Goal: Transaction & Acquisition: Obtain resource

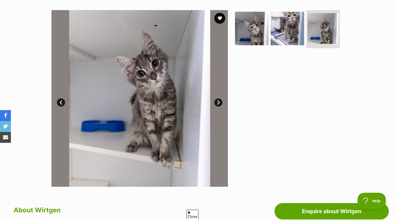
scroll to position [99, 0]
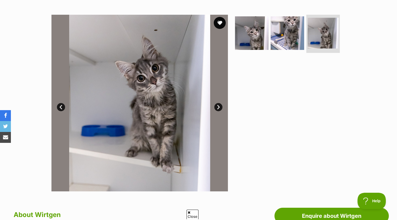
click at [220, 23] on button "favourite" at bounding box center [220, 23] width 12 height 12
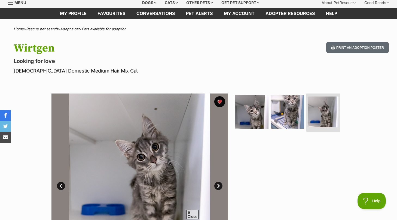
scroll to position [0, 0]
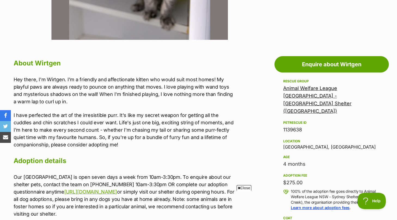
scroll to position [251, 0]
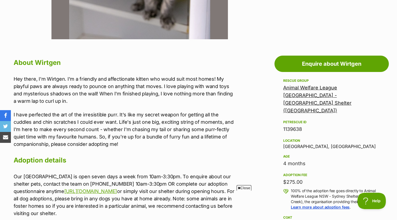
click at [297, 89] on link "Animal Welfare League [GEOGRAPHIC_DATA] - [GEOGRAPHIC_DATA] Shelter ([GEOGRAPHI…" at bounding box center [317, 99] width 68 height 29
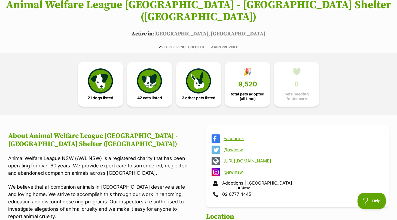
scroll to position [111, 0]
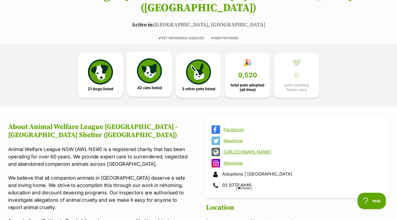
click at [164, 66] on link "42 cats listed" at bounding box center [149, 74] width 45 height 45
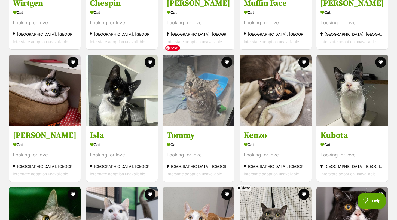
scroll to position [671, 0]
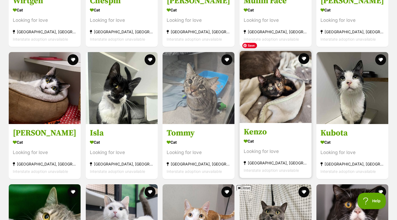
click at [275, 74] on img at bounding box center [276, 87] width 72 height 72
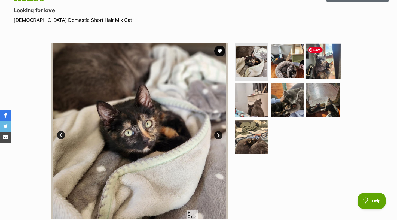
click at [311, 65] on img at bounding box center [323, 61] width 35 height 35
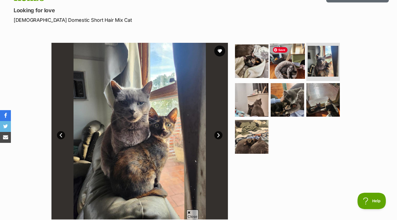
click at [291, 66] on img at bounding box center [287, 61] width 35 height 35
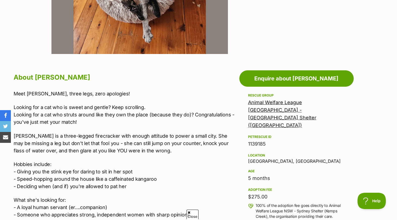
scroll to position [237, 0]
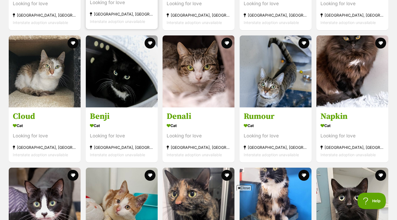
scroll to position [952, 0]
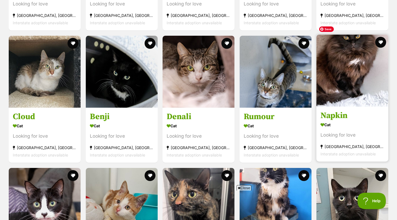
click at [351, 77] on img at bounding box center [353, 71] width 72 height 72
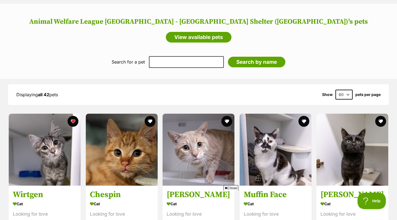
scroll to position [479, 0]
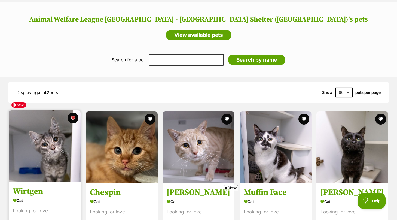
click at [59, 139] on img at bounding box center [45, 146] width 72 height 72
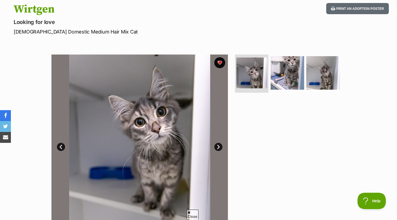
click at [218, 147] on link "Next" at bounding box center [218, 147] width 8 height 8
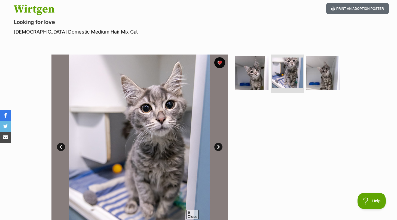
click at [218, 147] on link "Next" at bounding box center [218, 147] width 8 height 8
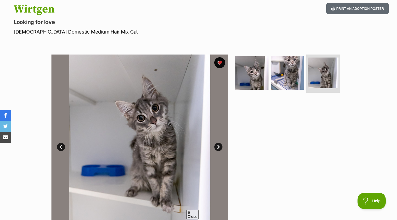
click at [218, 147] on link "Next" at bounding box center [218, 147] width 8 height 8
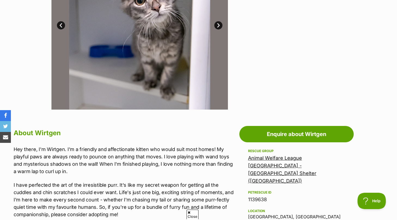
drag, startPoint x: 344, startPoint y: 99, endPoint x: 326, endPoint y: 81, distance: 25.2
click at [326, 81] on div at bounding box center [290, 21] width 112 height 177
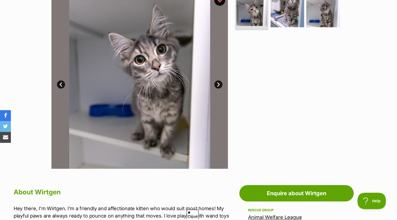
scroll to position [91, 0]
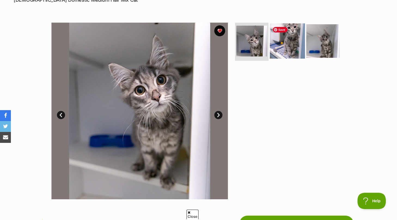
click at [281, 50] on img at bounding box center [287, 40] width 35 height 35
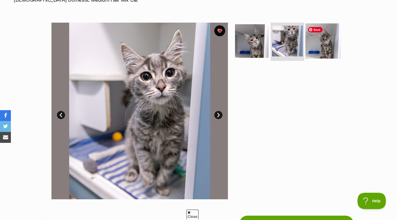
click at [313, 48] on img at bounding box center [323, 40] width 35 height 35
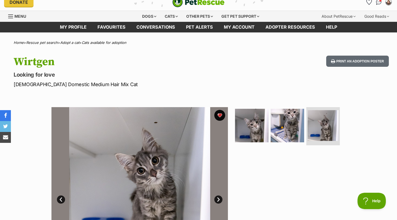
scroll to position [3, 0]
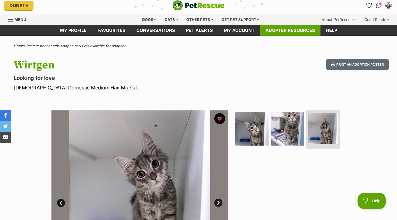
click at [267, 35] on link "Adopter resources" at bounding box center [290, 30] width 60 height 11
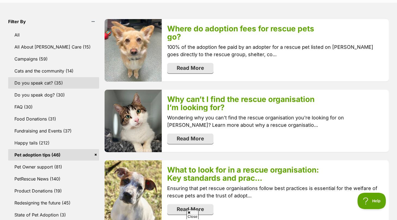
click at [83, 81] on link "Do you speak cat? (35)" at bounding box center [53, 82] width 91 height 11
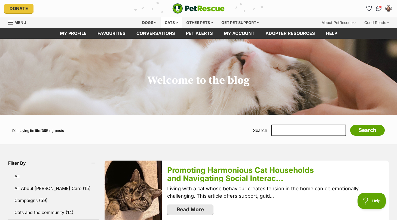
click at [168, 21] on div "Cats" at bounding box center [171, 22] width 21 height 11
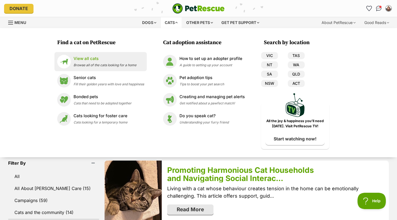
click at [102, 63] on span "Browse all of the cats looking for a home" at bounding box center [105, 65] width 63 height 4
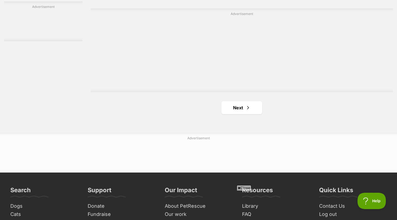
scroll to position [988, 0]
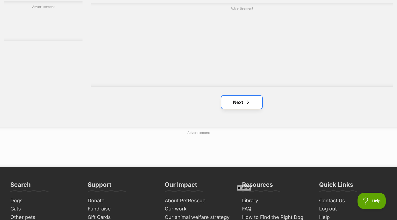
click at [242, 109] on link "Next" at bounding box center [241, 102] width 41 height 13
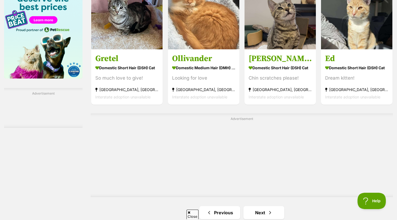
scroll to position [879, 0]
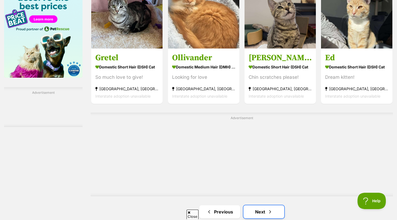
click at [253, 210] on link "Next" at bounding box center [264, 211] width 41 height 13
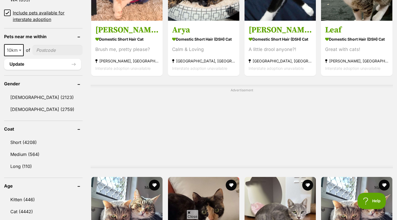
scroll to position [445, 0]
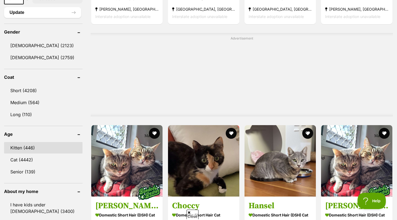
click at [25, 144] on link "Kitten (446)" at bounding box center [43, 147] width 78 height 11
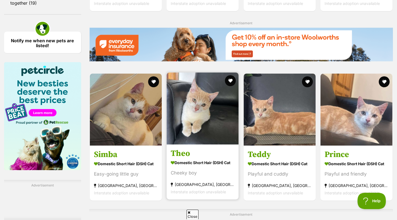
scroll to position [830, 0]
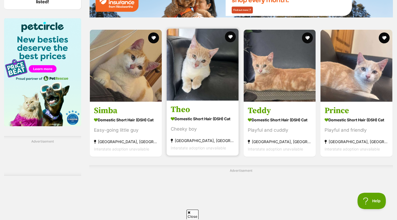
click at [206, 140] on section "Domestic Short Hair (DSH) Cat Cheeky boy Rockdale, NSW Interstate adoption unav…" at bounding box center [203, 132] width 64 height 37
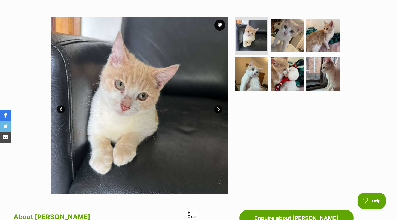
scroll to position [147, 0]
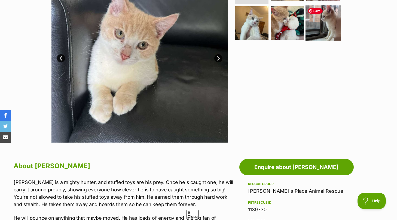
click at [328, 10] on img at bounding box center [323, 22] width 35 height 35
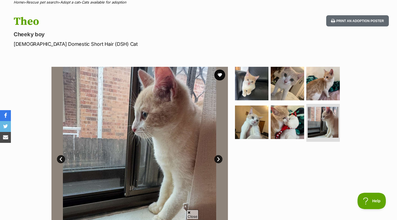
scroll to position [0, 0]
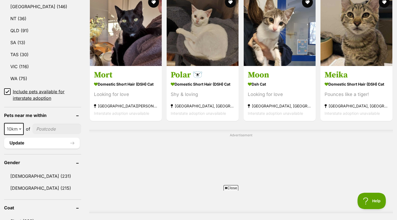
scroll to position [410, 0]
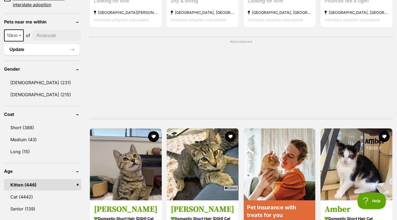
click at [44, 36] on input"] "postcode" at bounding box center [56, 35] width 49 height 10
type input"] "2204"
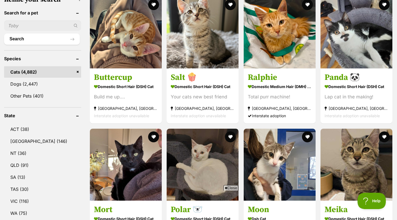
scroll to position [185, 0]
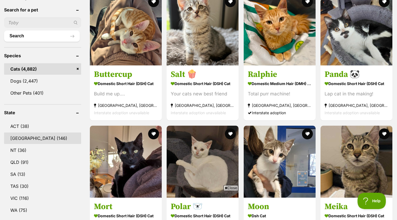
click at [26, 140] on link "[GEOGRAPHIC_DATA] (146)" at bounding box center [42, 137] width 77 height 11
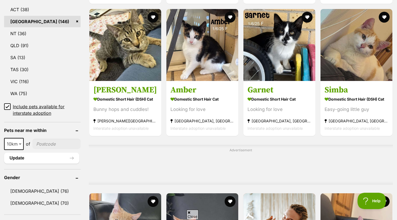
scroll to position [300, 0]
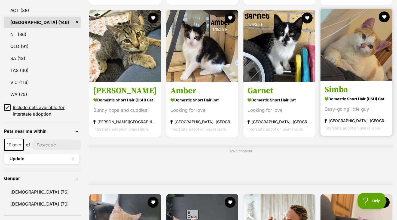
click at [321, 91] on link "Simba Domestic Short Hair (DSH) Cat Easy-going little guy [GEOGRAPHIC_DATA], [G…" at bounding box center [357, 107] width 72 height 55
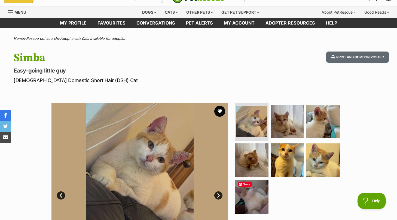
click at [252, 185] on span "Save" at bounding box center [245, 183] width 15 height 5
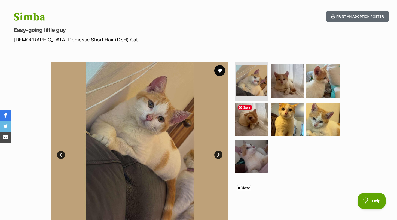
scroll to position [51, 0]
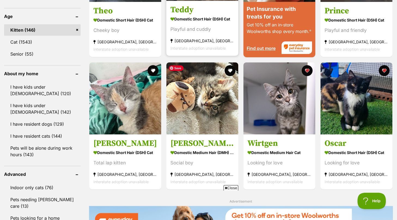
scroll to position [594, 0]
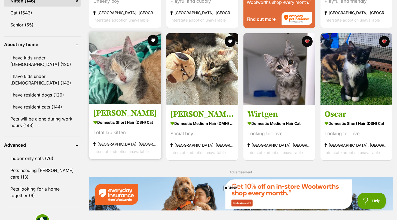
click at [116, 135] on div "Total lap kitten" at bounding box center [125, 132] width 64 height 7
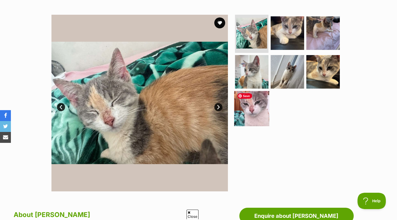
click at [254, 122] on img at bounding box center [251, 108] width 35 height 35
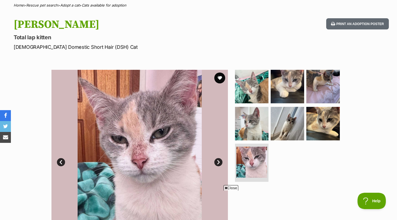
scroll to position [35, 0]
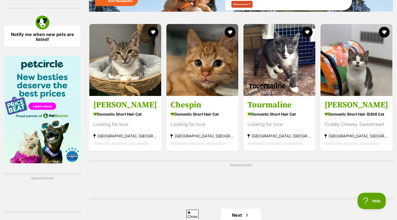
scroll to position [791, 0]
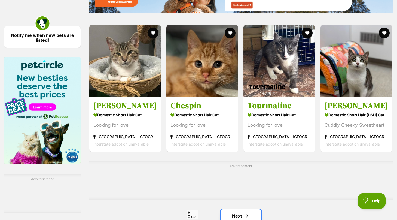
click at [241, 209] on link "Next" at bounding box center [241, 215] width 41 height 13
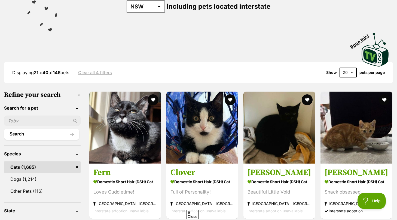
scroll to position [132, 0]
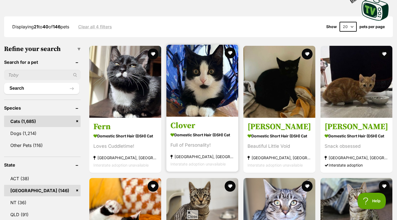
click at [183, 119] on article "Clover Domestic Short Hair (DSH) Cat Full of Personality! Castle Hill, NSW Inte…" at bounding box center [202, 108] width 73 height 128
click at [182, 118] on article "Clover Domestic Short Hair (DSH) Cat Full of Personality! Castle Hill, NSW Inte…" at bounding box center [202, 108] width 73 height 128
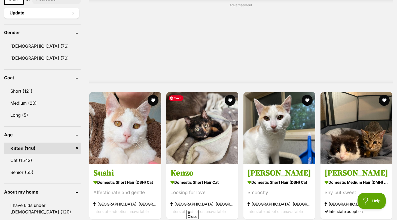
scroll to position [448, 0]
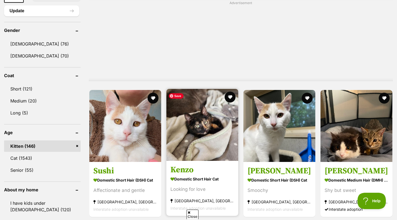
click at [205, 138] on img at bounding box center [202, 125] width 72 height 72
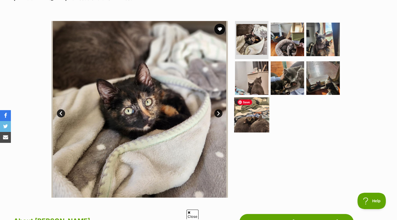
click at [255, 116] on img at bounding box center [251, 114] width 35 height 35
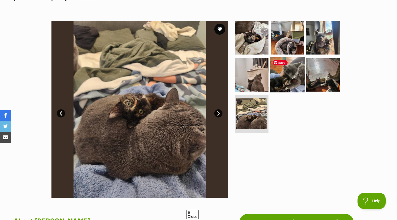
click at [302, 83] on img at bounding box center [287, 74] width 35 height 35
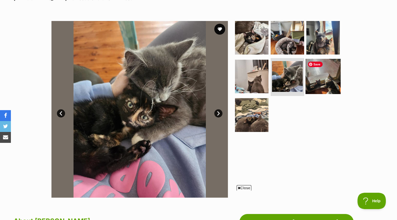
click at [321, 79] on img at bounding box center [323, 76] width 35 height 35
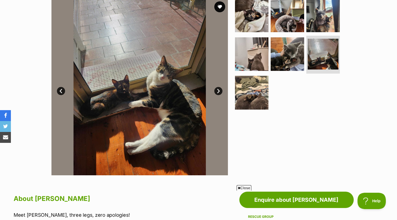
scroll to position [65, 0]
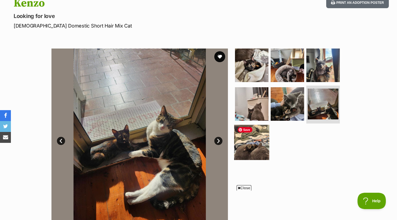
click at [250, 142] on img at bounding box center [251, 142] width 35 height 35
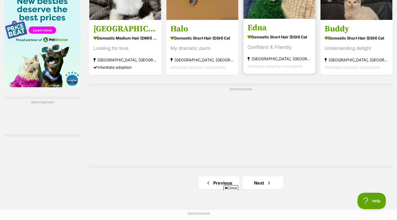
scroll to position [883, 0]
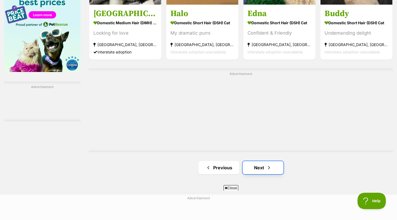
click at [262, 170] on link "Next" at bounding box center [263, 167] width 41 height 13
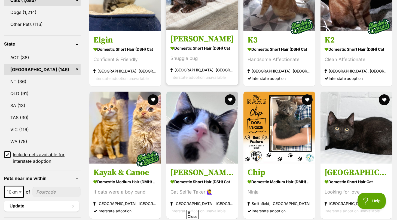
scroll to position [259, 0]
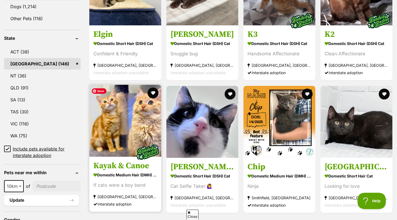
click at [112, 155] on img at bounding box center [125, 121] width 72 height 72
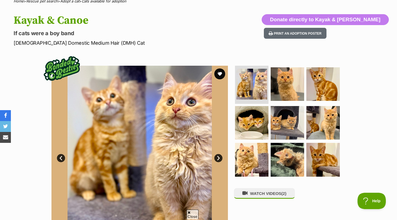
scroll to position [54, 0]
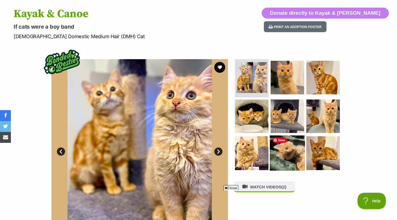
click at [276, 164] on img at bounding box center [287, 152] width 35 height 35
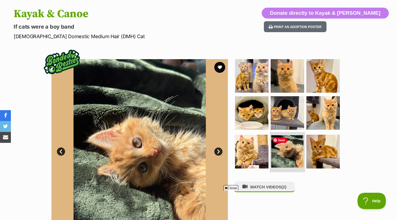
click at [302, 154] on img at bounding box center [287, 151] width 32 height 32
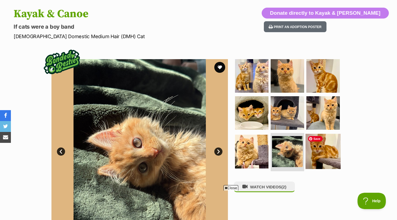
click at [312, 159] on img at bounding box center [323, 151] width 35 height 35
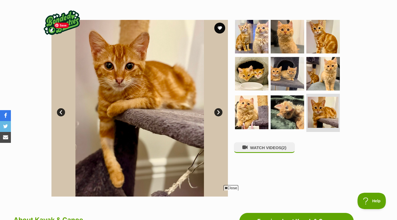
scroll to position [68, 0]
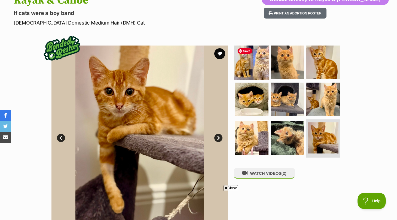
click at [262, 65] on img at bounding box center [251, 62] width 35 height 35
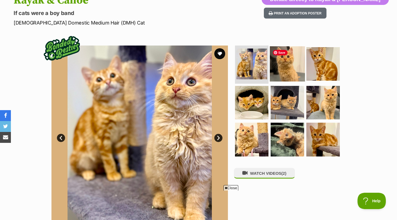
click at [287, 60] on img at bounding box center [287, 63] width 35 height 35
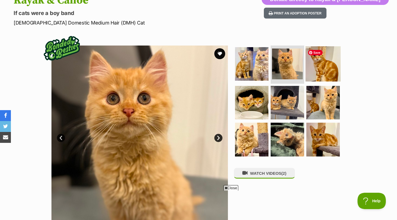
click at [318, 61] on img at bounding box center [323, 63] width 35 height 35
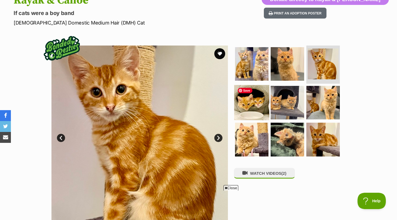
click at [244, 104] on img at bounding box center [251, 102] width 35 height 35
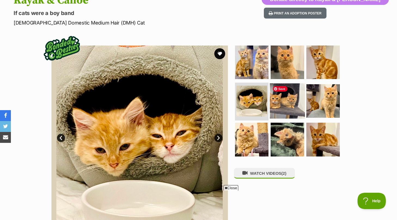
click at [281, 105] on img at bounding box center [287, 100] width 35 height 35
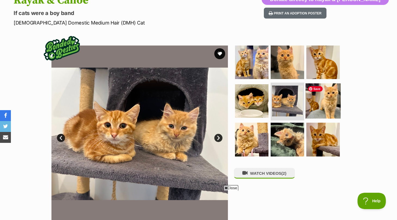
click at [310, 107] on img at bounding box center [323, 100] width 35 height 35
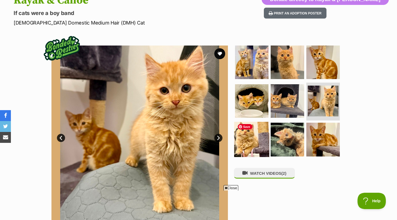
click at [253, 134] on img at bounding box center [251, 139] width 35 height 35
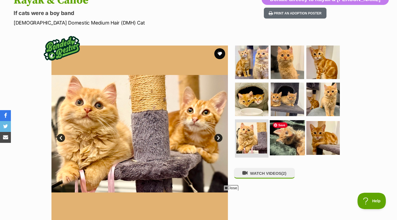
click at [278, 135] on img at bounding box center [287, 137] width 35 height 35
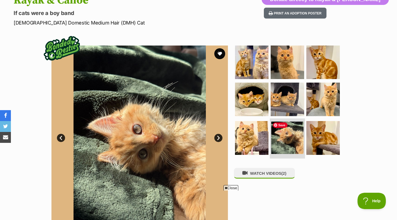
click at [296, 138] on img at bounding box center [287, 138] width 32 height 32
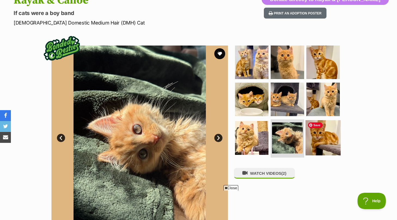
click at [319, 139] on img at bounding box center [323, 137] width 35 height 35
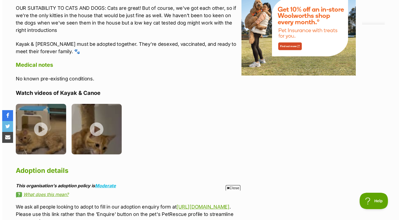
scroll to position [682, 0]
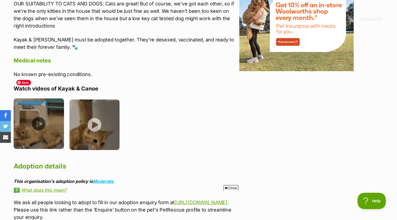
click at [38, 99] on img at bounding box center [39, 123] width 50 height 50
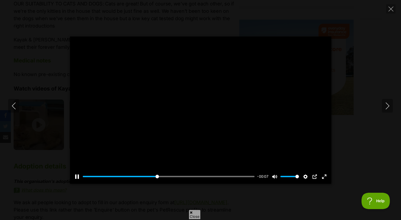
scroll to position [0, 0]
click at [242, 132] on div at bounding box center [201, 110] width 262 height 147
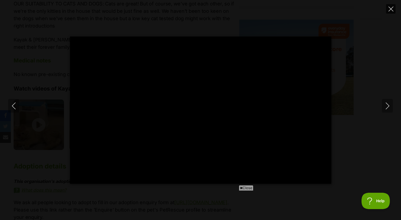
click at [392, 7] on icon "Close" at bounding box center [391, 9] width 5 height 5
type input "24.24"
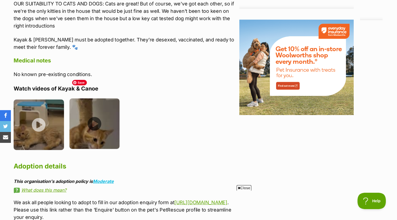
click at [93, 103] on img at bounding box center [94, 123] width 50 height 50
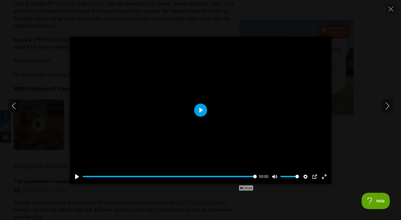
click at [210, 135] on div at bounding box center [201, 110] width 262 height 147
type input "53.95"
